Goal: Check status: Check status

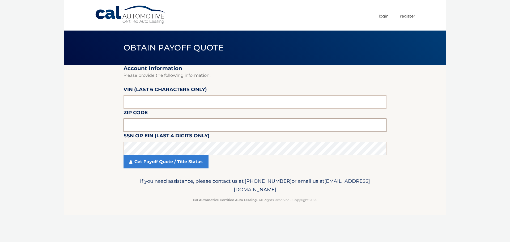
click at [135, 124] on input "text" at bounding box center [254, 124] width 263 height 13
drag, startPoint x: 144, startPoint y: 129, endPoint x: 87, endPoint y: 127, distance: 57.4
click at [98, 127] on section "Account Information Please provide the following information. [PERSON_NAME] (la…" at bounding box center [255, 120] width 382 height 110
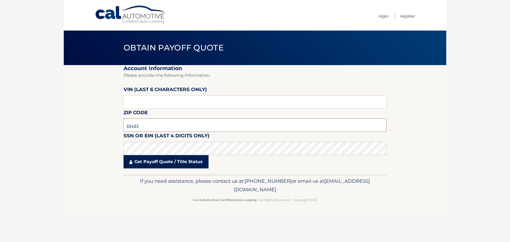
type input "33433"
click at [191, 162] on link "Get Payoff Quote / Title Status" at bounding box center [165, 161] width 85 height 13
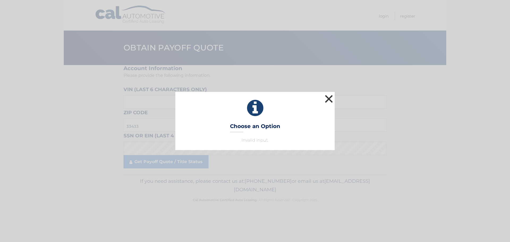
click at [327, 99] on button "×" at bounding box center [328, 98] width 11 height 11
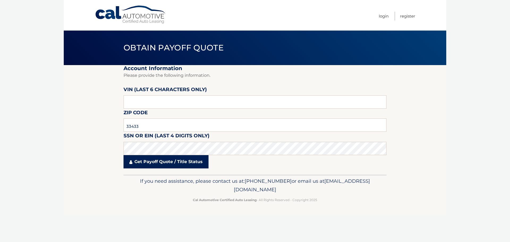
click at [199, 162] on link "Get Payoff Quote / Title Status" at bounding box center [165, 161] width 85 height 13
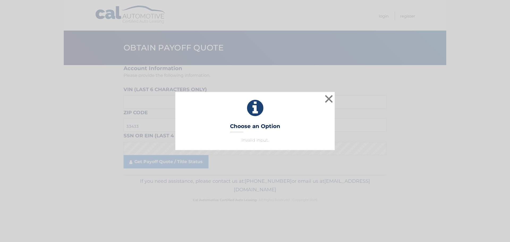
click at [258, 126] on h3 "Choose an Option" at bounding box center [255, 127] width 50 height 9
click at [258, 141] on p "Invalid input." at bounding box center [255, 140] width 146 height 6
click at [331, 97] on button "×" at bounding box center [328, 98] width 11 height 11
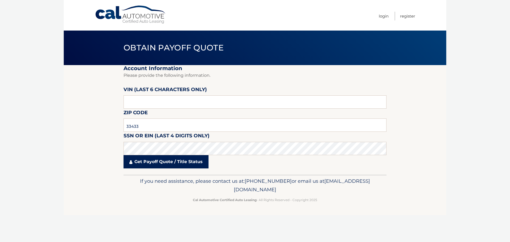
click at [180, 165] on link "Get Payoff Quote / Title Status" at bounding box center [165, 161] width 85 height 13
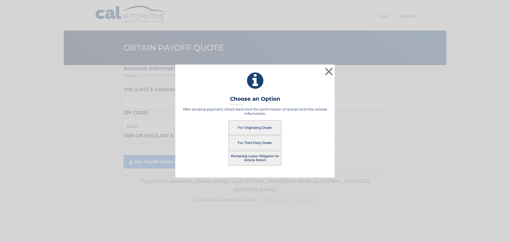
click at [272, 144] on button "For Third Party Dealer" at bounding box center [254, 142] width 53 height 15
click at [252, 144] on button "For Third Party Dealer" at bounding box center [254, 142] width 53 height 15
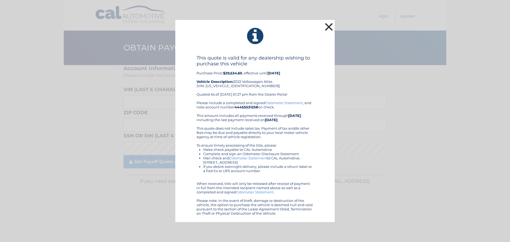
click at [329, 27] on button "×" at bounding box center [328, 26] width 11 height 11
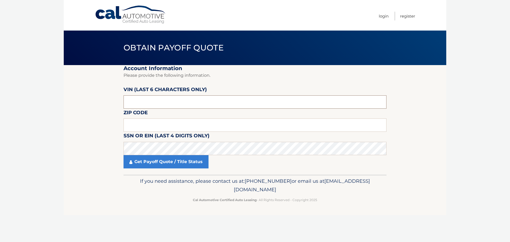
click at [140, 101] on input "text" at bounding box center [254, 101] width 263 height 13
paste input "559133"
type input "559133"
type input "33433"
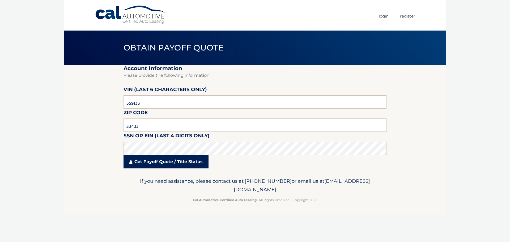
click at [165, 160] on link "Get Payoff Quote / Title Status" at bounding box center [165, 161] width 85 height 13
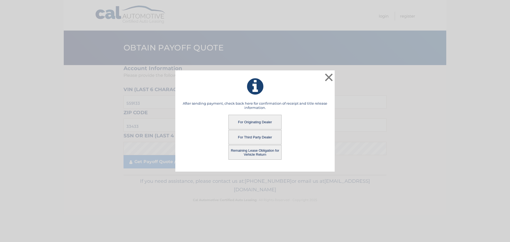
click at [241, 155] on button "Remaining Lease Obligation for Vehicle Return" at bounding box center [254, 152] width 53 height 15
click at [254, 153] on button "Remaining Lease Obligation for Vehicle Return" at bounding box center [254, 152] width 53 height 15
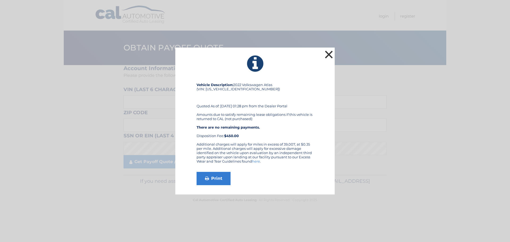
click at [329, 51] on button "×" at bounding box center [328, 54] width 11 height 11
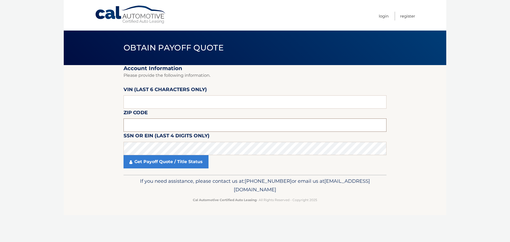
click at [127, 124] on input "text" at bounding box center [254, 124] width 263 height 13
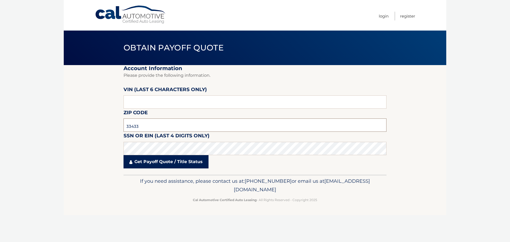
type input "33433"
click at [157, 163] on link "Get Payoff Quote / Title Status" at bounding box center [165, 161] width 85 height 13
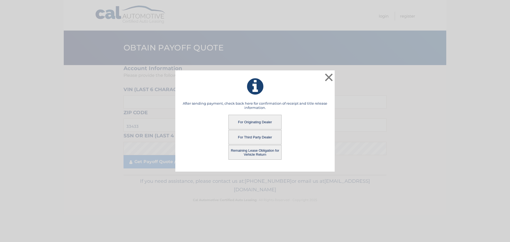
click at [266, 139] on button "For Third Party Dealer" at bounding box center [254, 137] width 53 height 15
click at [266, 137] on button "For Third Party Dealer" at bounding box center [254, 137] width 53 height 15
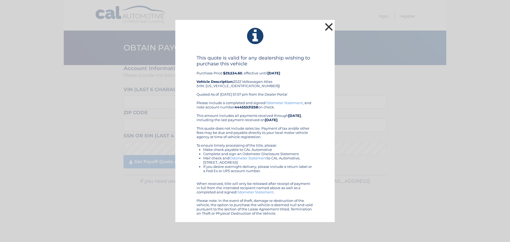
click at [330, 27] on button "×" at bounding box center [328, 26] width 11 height 11
